Goal: Task Accomplishment & Management: Use online tool/utility

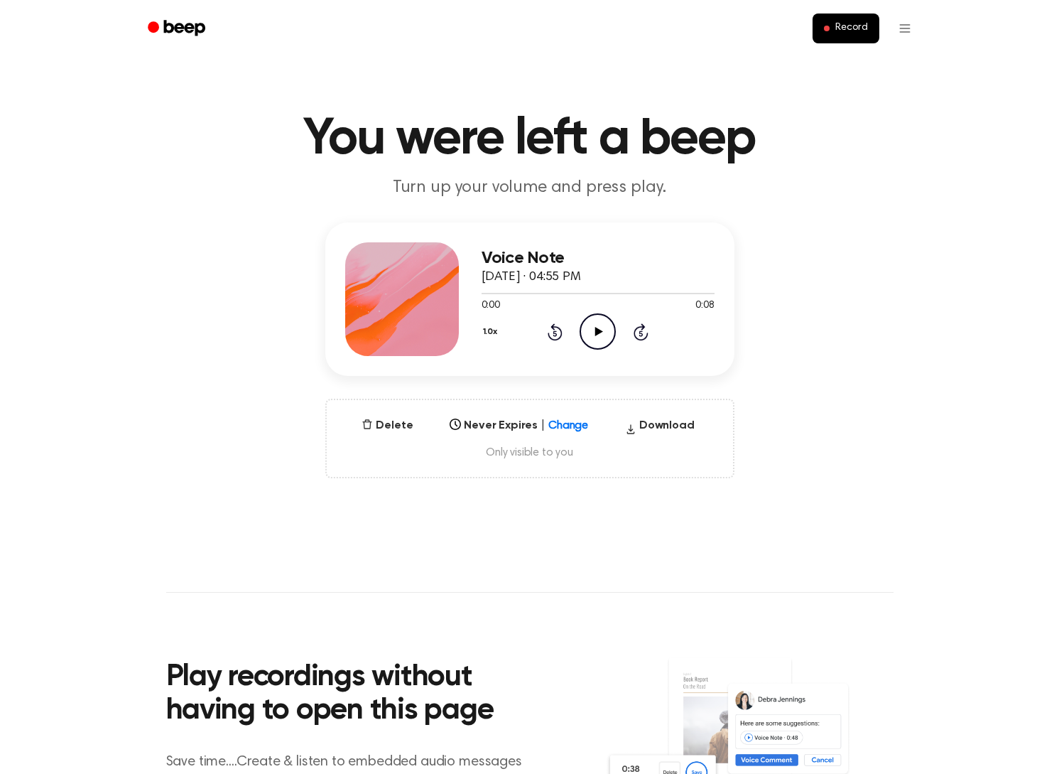
click at [609, 326] on icon "Play Audio" at bounding box center [598, 331] width 36 height 36
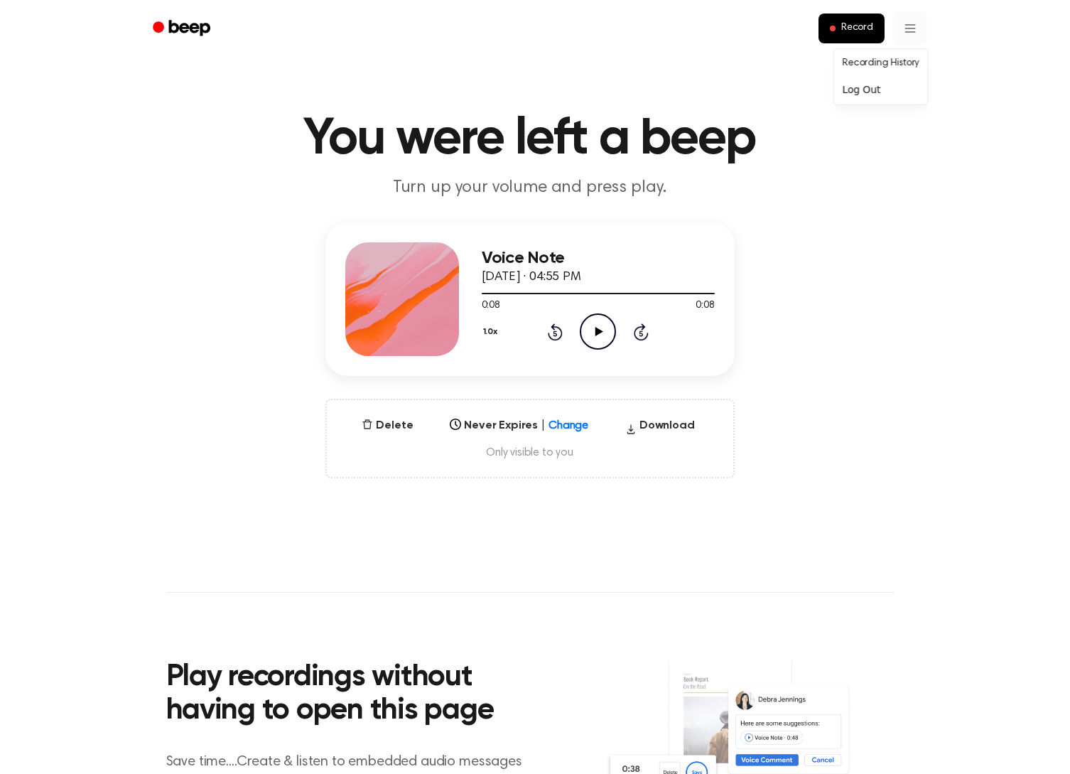
click at [902, 24] on html "Record You were left a beep Turn up your volume and press play. Voice Note Sept…" at bounding box center [535, 590] width 1070 height 1181
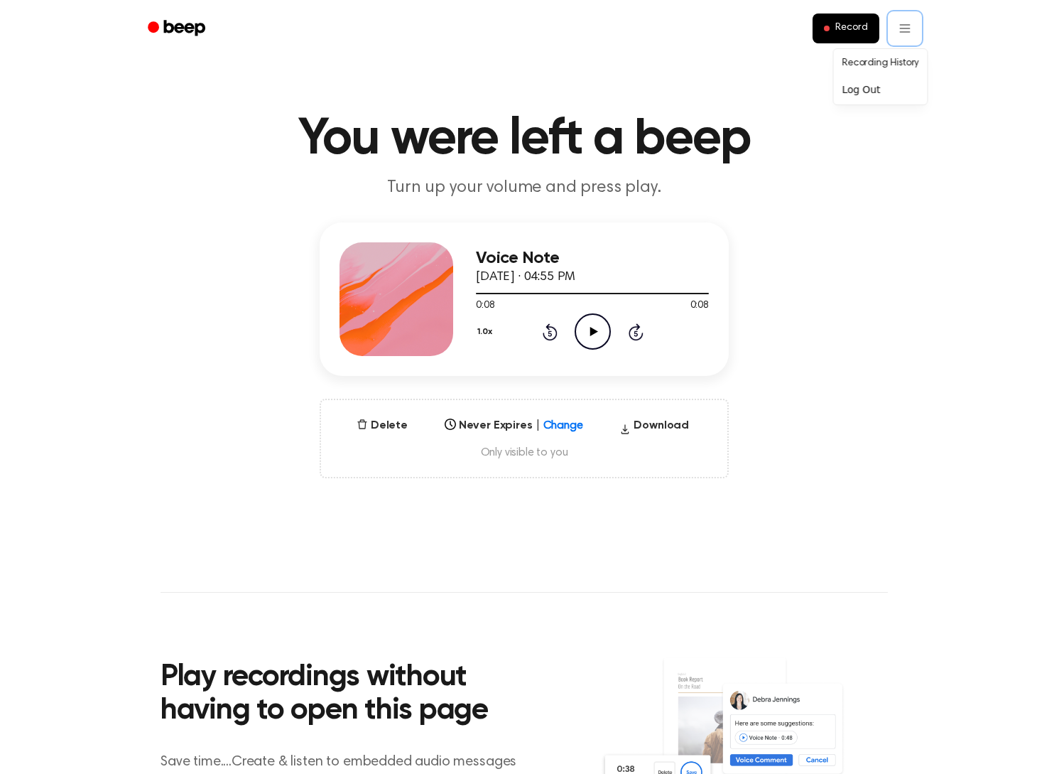
click at [775, 196] on html "Record You were left a beep Turn up your volume and press play. Voice Note Sept…" at bounding box center [529, 590] width 1059 height 1181
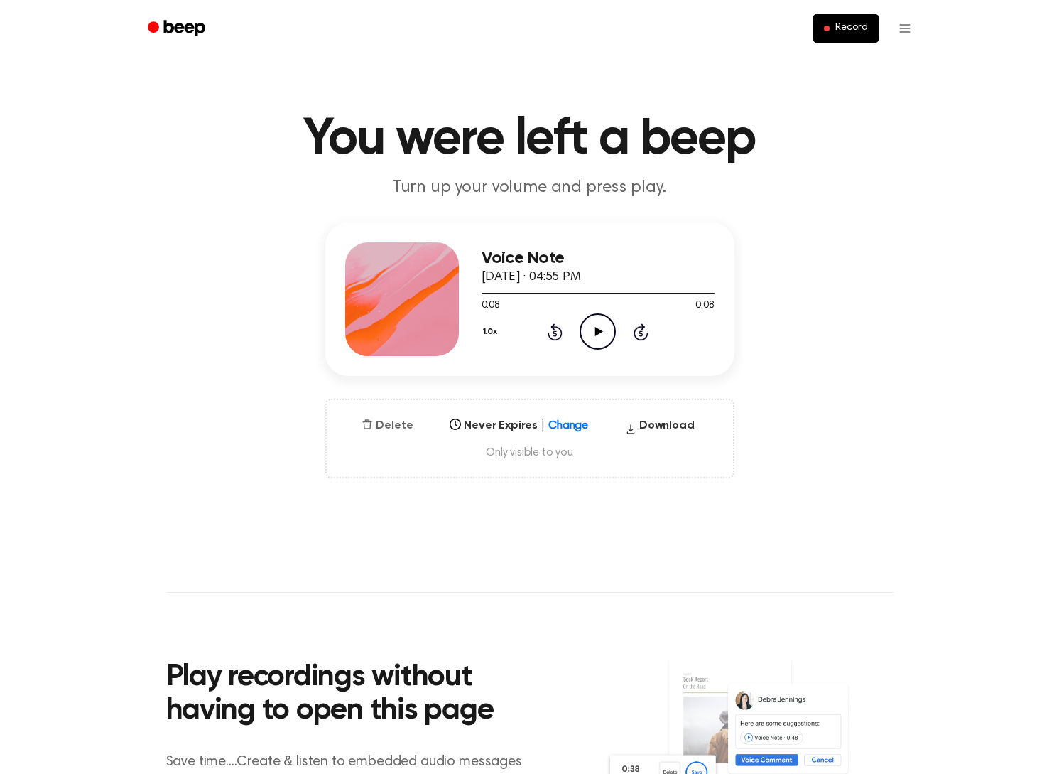
click at [393, 422] on button "Delete" at bounding box center [387, 425] width 63 height 17
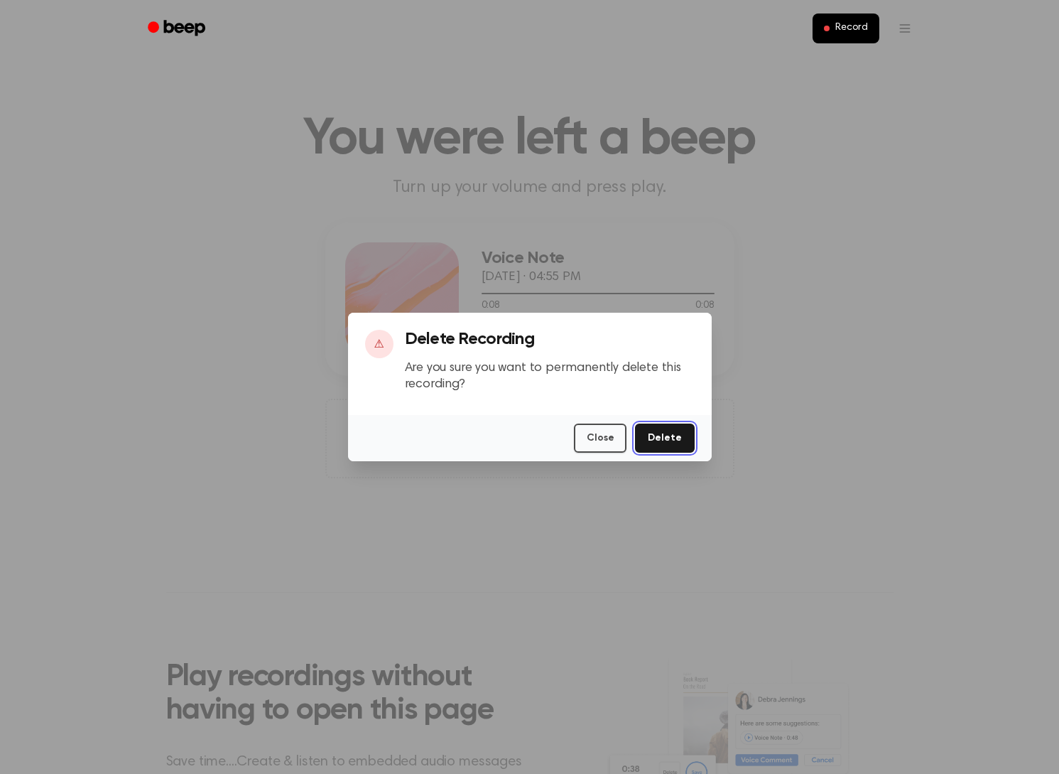
click at [659, 430] on button "Delete" at bounding box center [664, 437] width 59 height 29
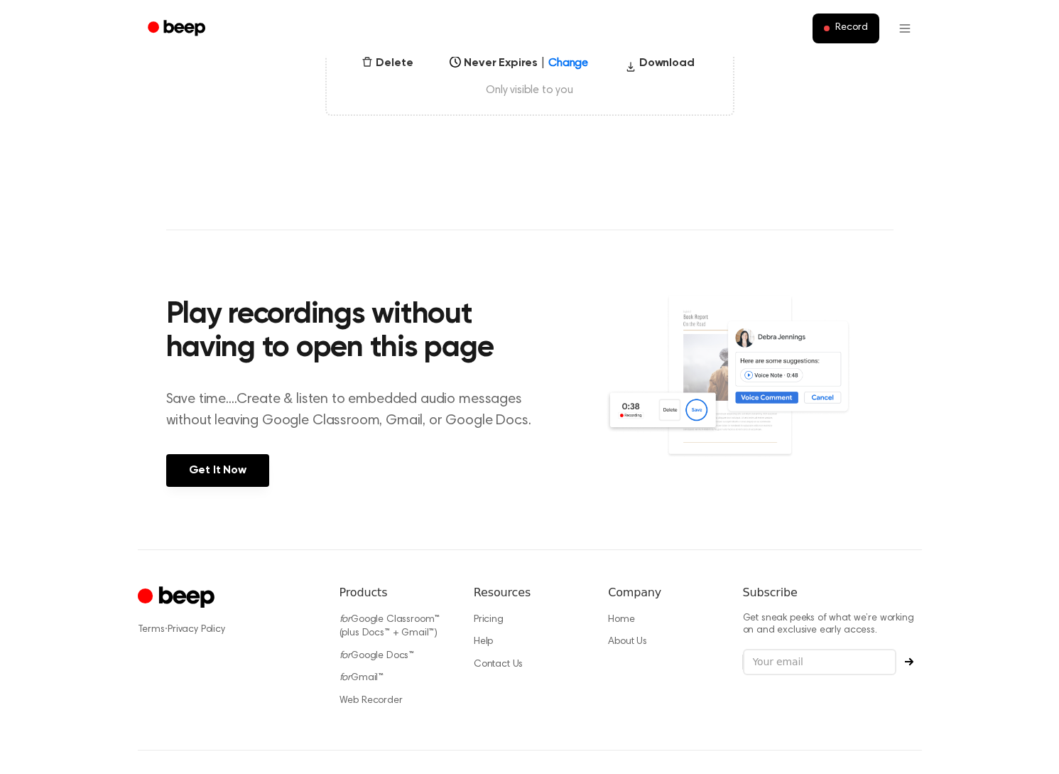
scroll to position [27, 0]
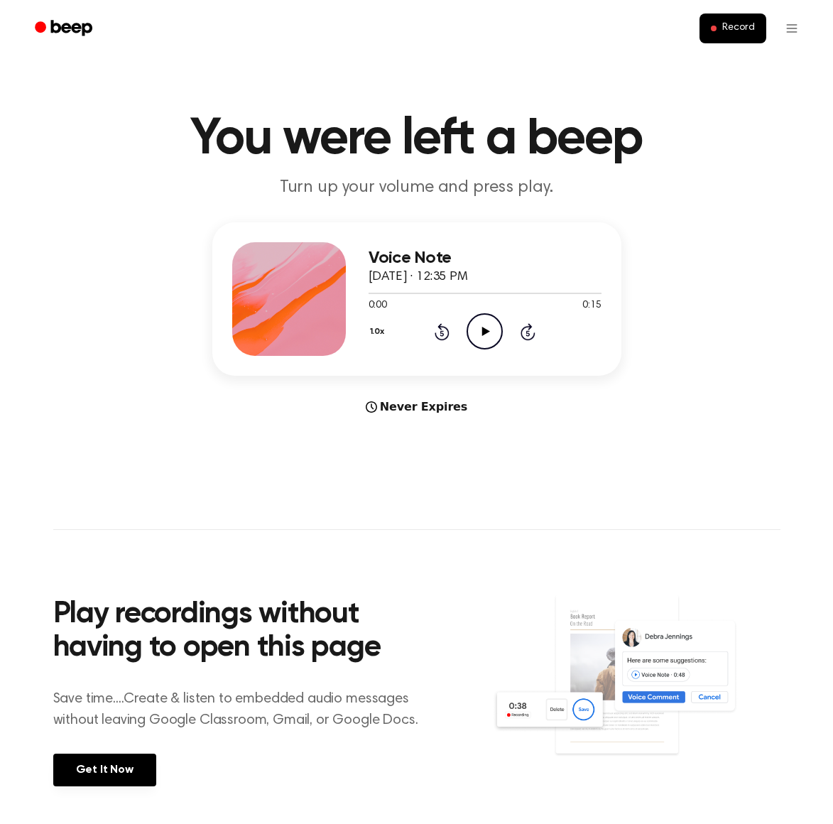
click at [481, 319] on icon "Play Audio" at bounding box center [485, 331] width 36 height 36
click at [485, 332] on icon "Pause Audio" at bounding box center [485, 331] width 36 height 36
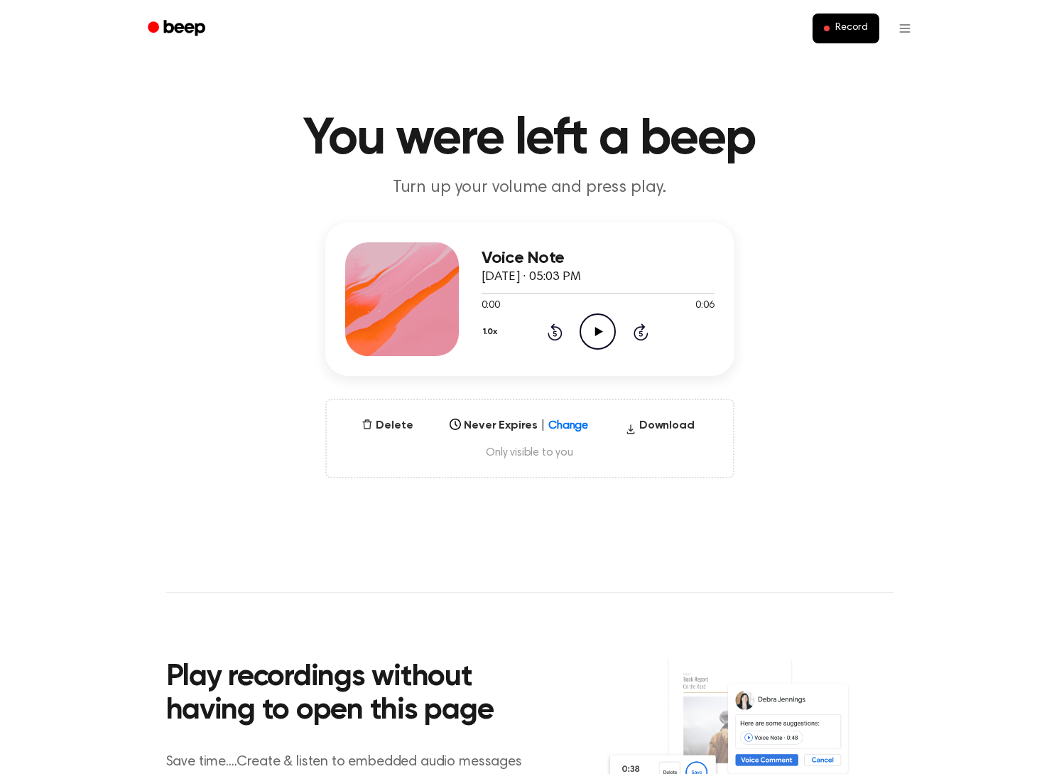
click at [595, 333] on icon at bounding box center [599, 331] width 8 height 9
